Goal: Check status: Check status

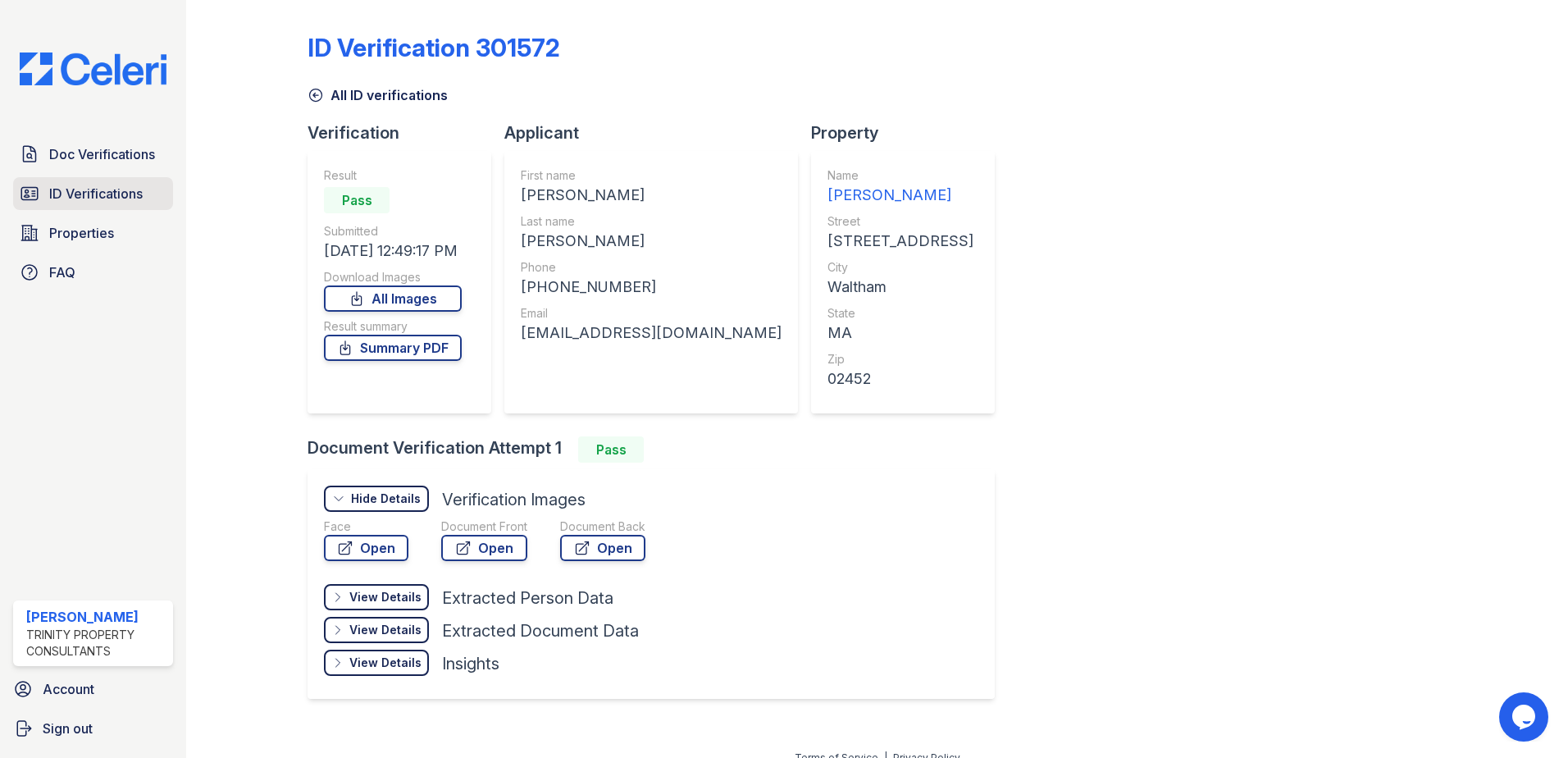
scroll to position [20, 0]
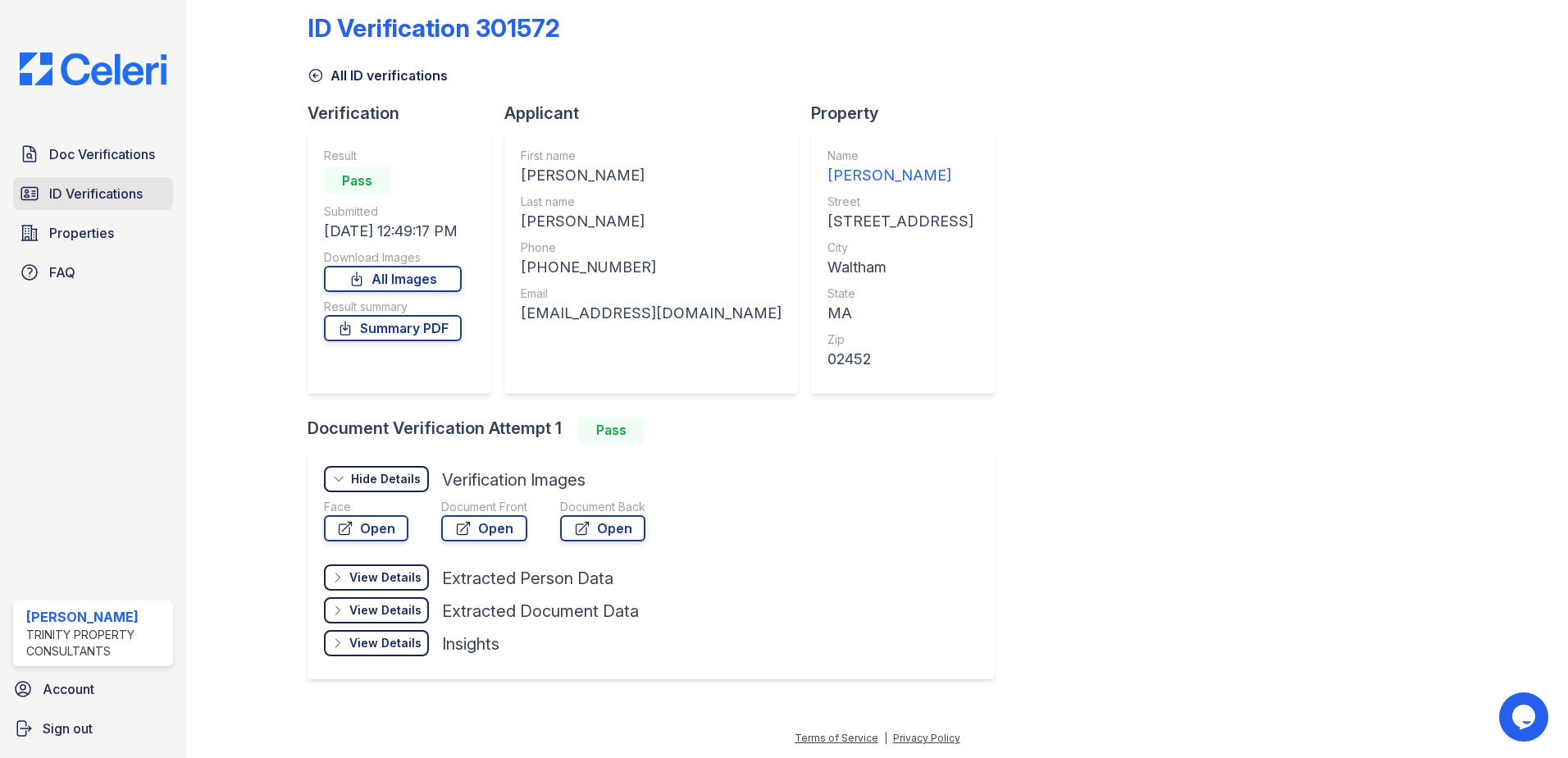
drag, startPoint x: 0, startPoint y: 0, endPoint x: 85, endPoint y: 190, distance: 208.1
click at [85, 190] on span "ID Verifications" at bounding box center [96, 193] width 93 height 20
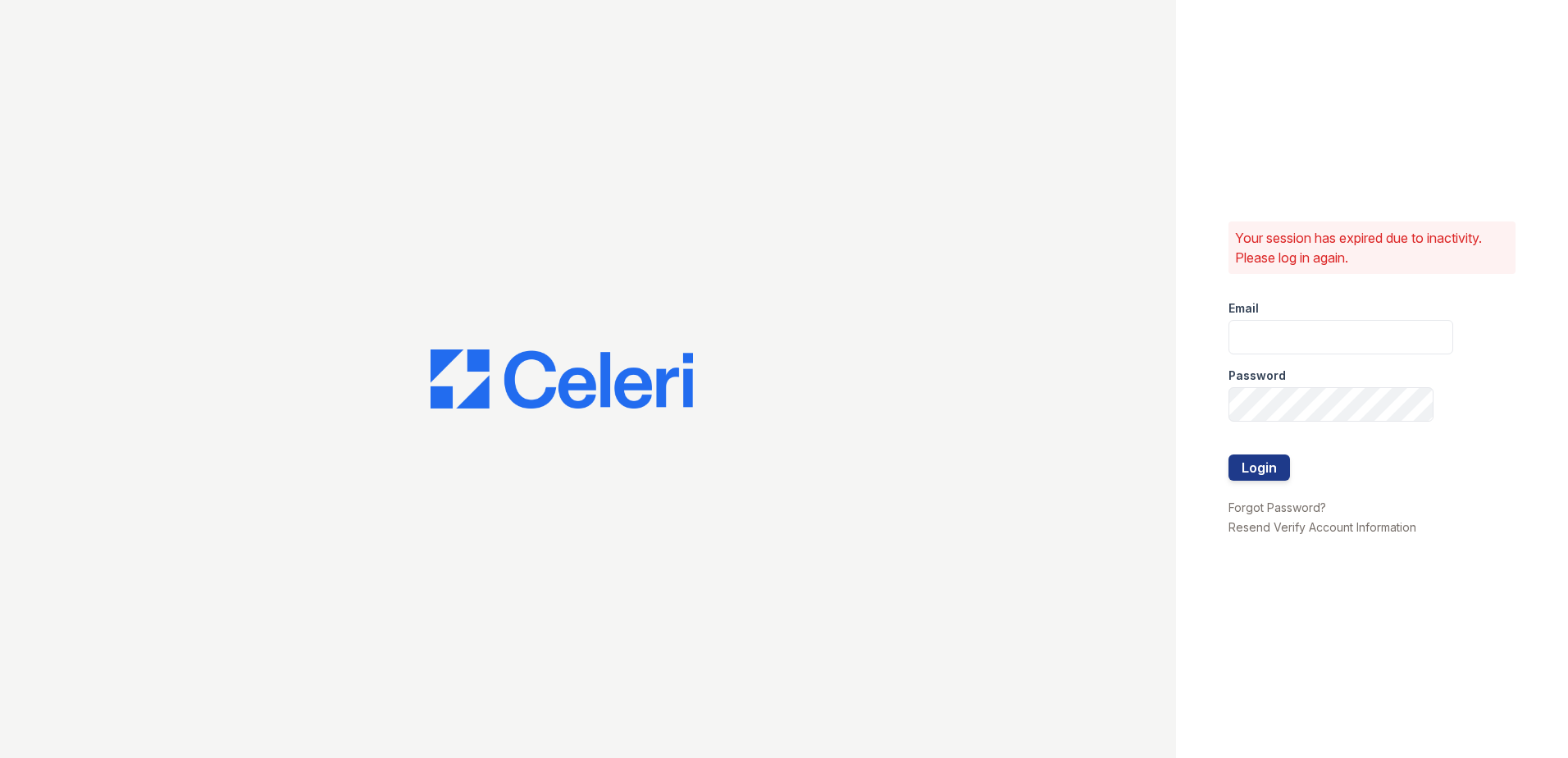
type input "[EMAIL_ADDRESS][DOMAIN_NAME]"
click at [1263, 459] on button "Login" at bounding box center [1259, 467] width 62 height 26
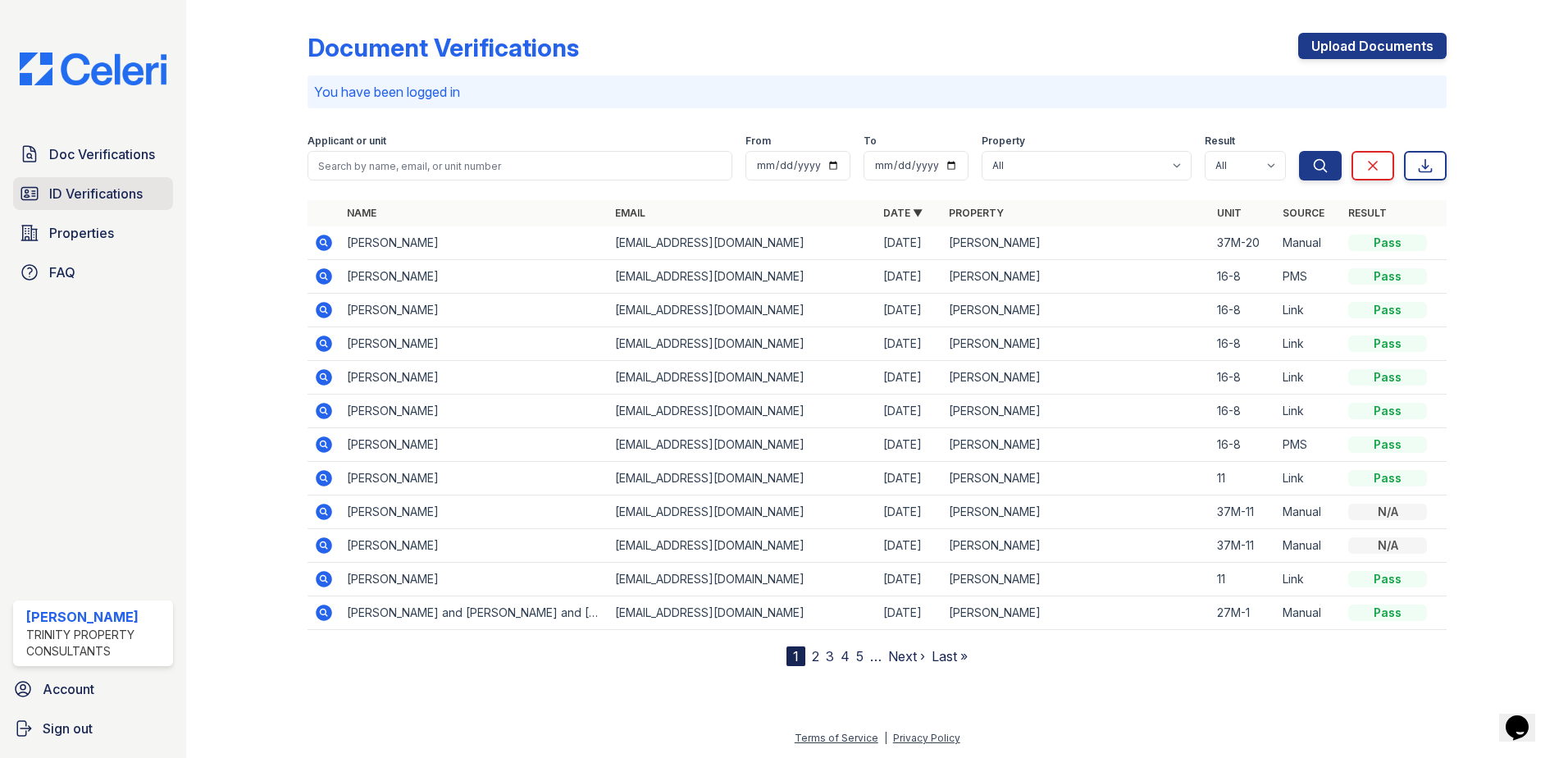
click at [64, 197] on span "ID Verifications" at bounding box center [96, 193] width 93 height 20
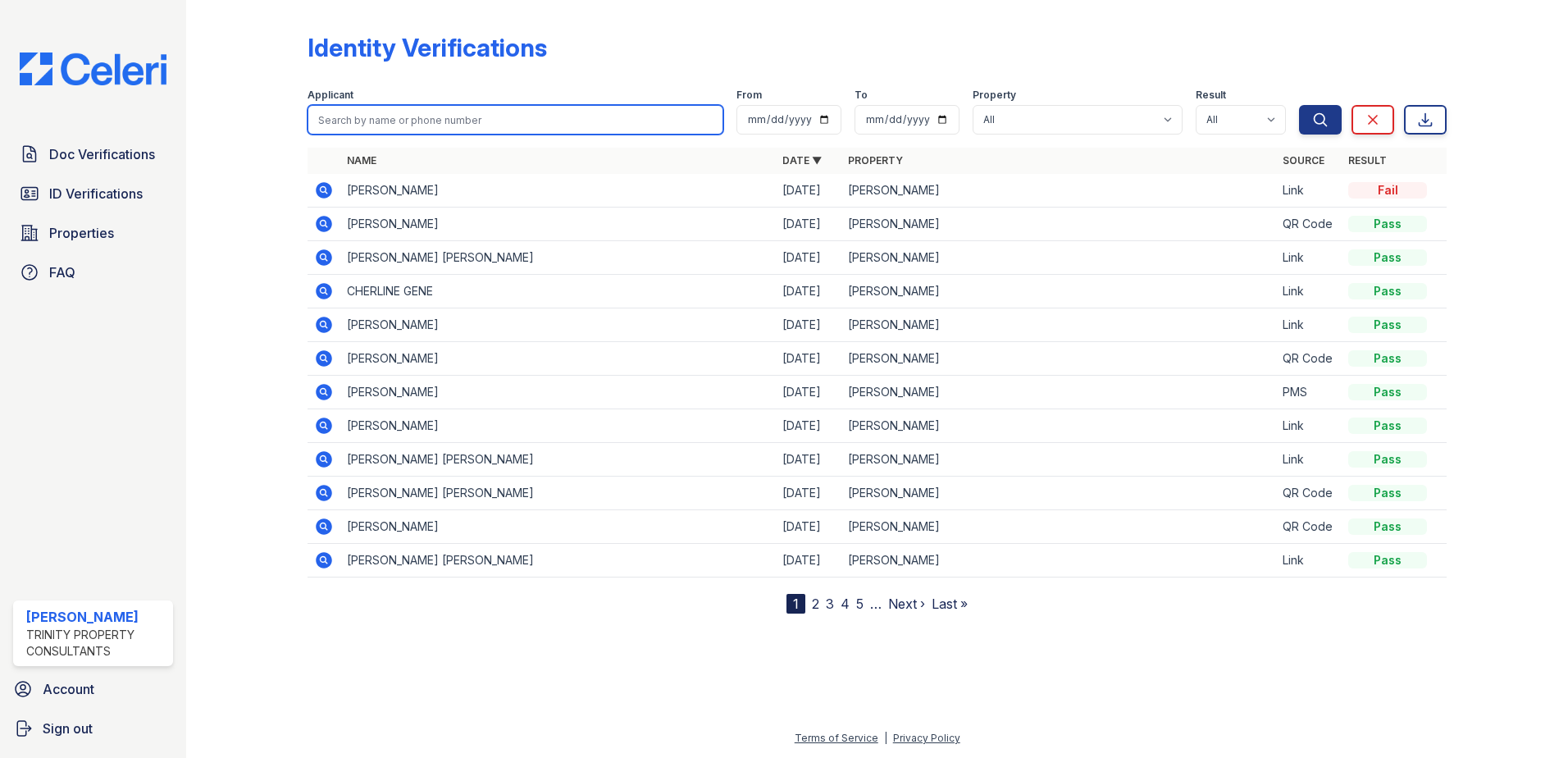
click at [430, 109] on input "search" at bounding box center [515, 120] width 416 height 30
type input "dayron"
click at [1299, 105] on button "Search" at bounding box center [1320, 120] width 43 height 30
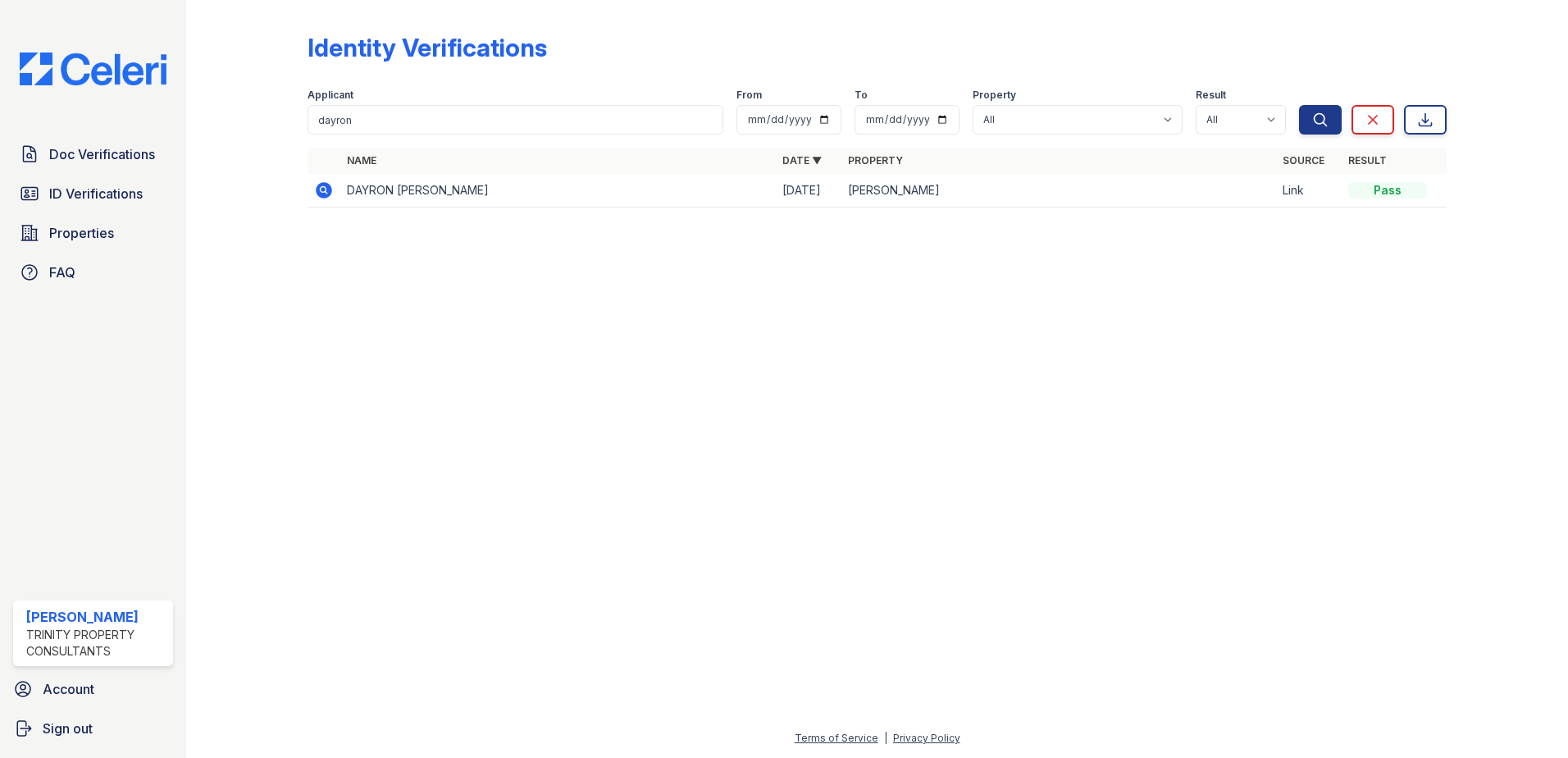
click at [322, 188] on icon at bounding box center [324, 190] width 20 height 20
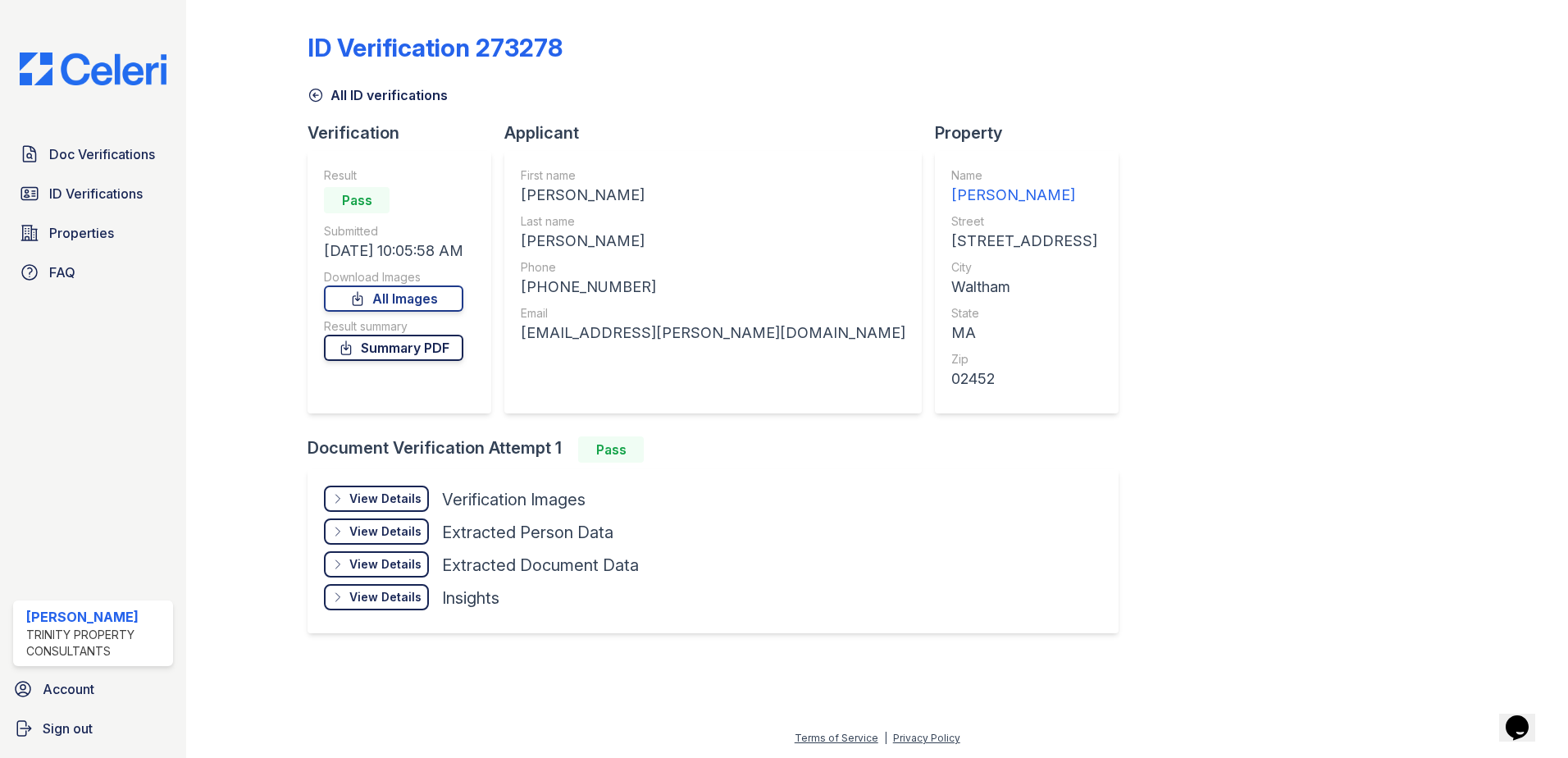
click at [397, 347] on link "Summary PDF" at bounding box center [393, 347] width 139 height 26
